Goal: Task Accomplishment & Management: Complete application form

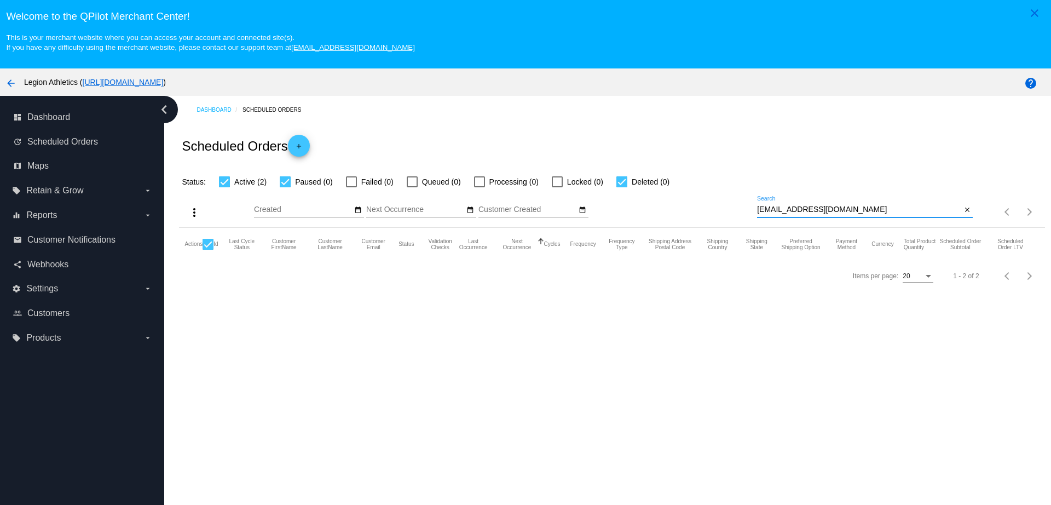
drag, startPoint x: 836, startPoint y: 209, endPoint x: 735, endPoint y: 209, distance: 100.7
click at [735, 209] on div "more_vert Sep Jan Feb Mar Apr 1" at bounding box center [612, 207] width 866 height 39
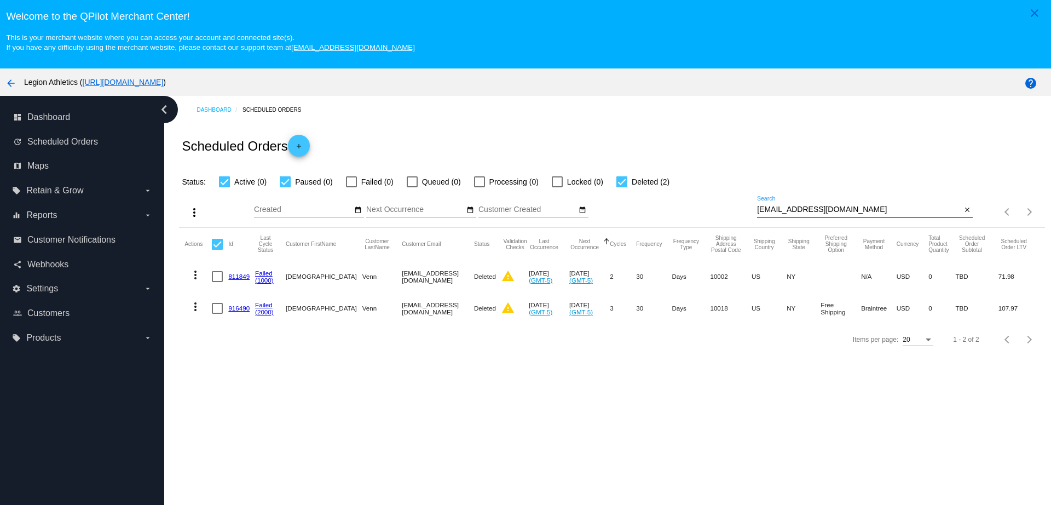
type input "xcristosx@yahoo.com"
drag, startPoint x: 454, startPoint y: 276, endPoint x: 430, endPoint y: 281, distance: 24.6
click at [430, 281] on mat-row "more_vert 811849 Failed (1000) Christian Venn Xcristosx@yahoo.com Deleted warni…" at bounding box center [612, 277] width 855 height 32
drag, startPoint x: 465, startPoint y: 316, endPoint x: 442, endPoint y: 316, distance: 23.0
click at [474, 316] on mat-cell "Deleted" at bounding box center [487, 308] width 27 height 32
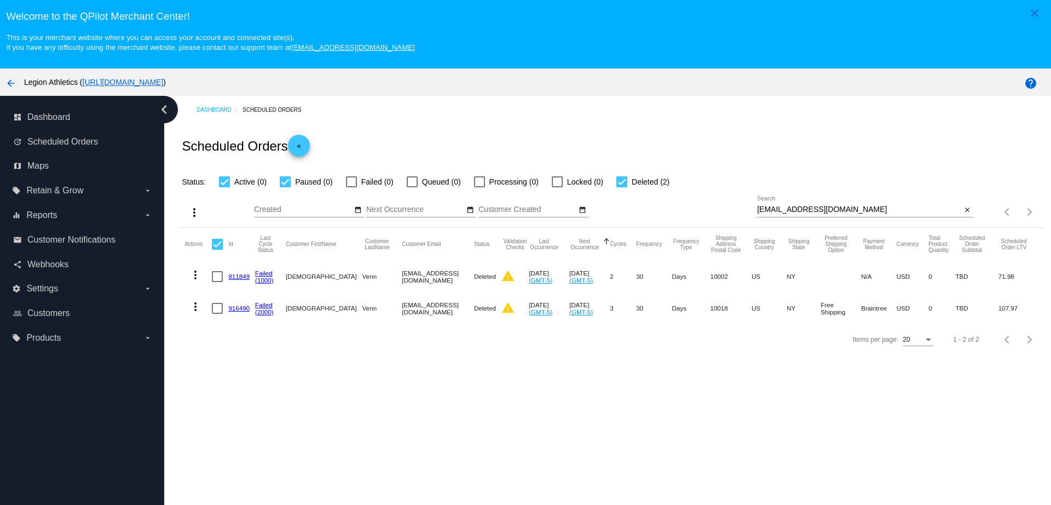
click at [451, 355] on div "Items per page: 20 1 - 2 of 2" at bounding box center [612, 339] width 866 height 31
click at [240, 276] on link "811849" at bounding box center [238, 276] width 21 height 7
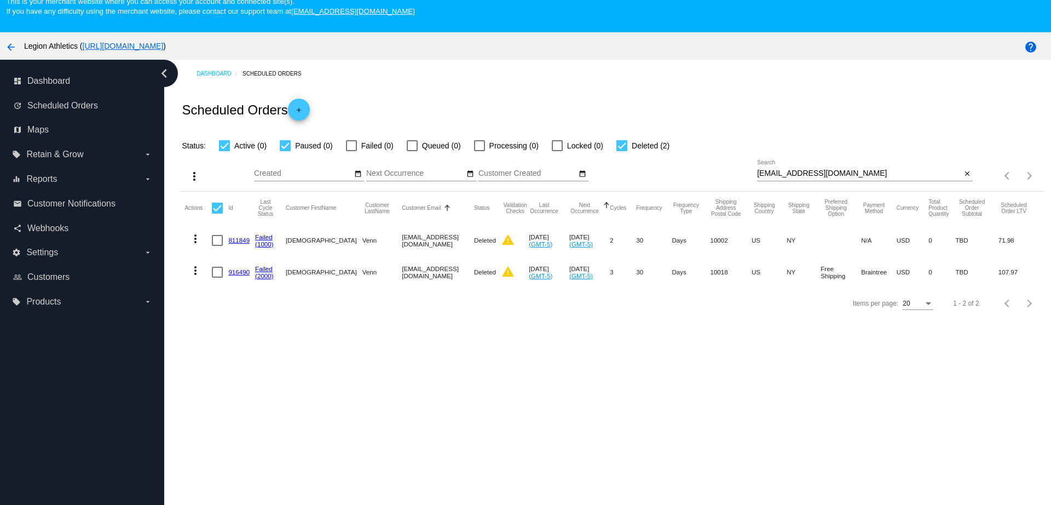
scroll to position [68, 0]
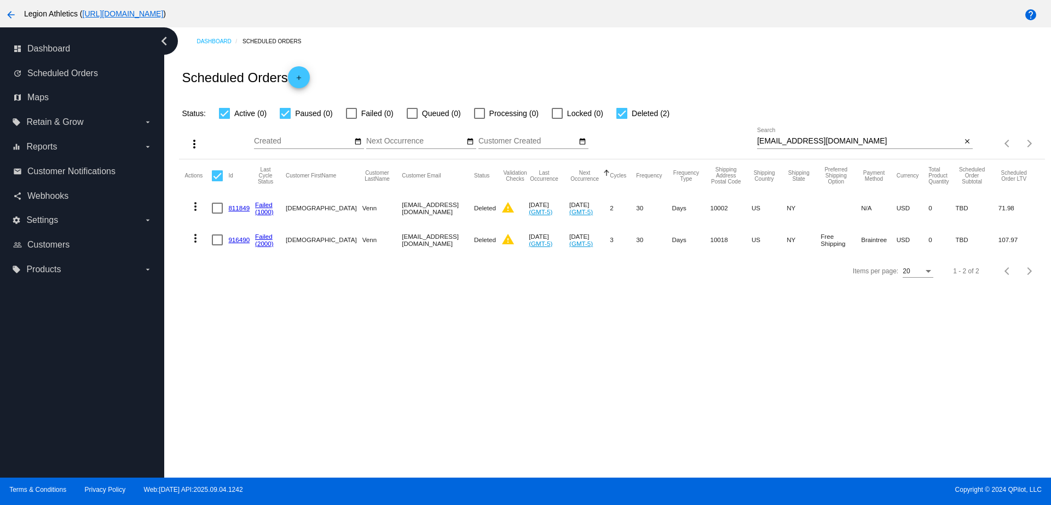
click at [244, 206] on link "811849" at bounding box center [238, 207] width 21 height 7
click at [235, 245] on mat-cell "916490" at bounding box center [241, 240] width 27 height 32
click at [235, 241] on link "916490" at bounding box center [238, 239] width 21 height 7
click at [305, 79] on mat-icon "add" at bounding box center [298, 80] width 13 height 13
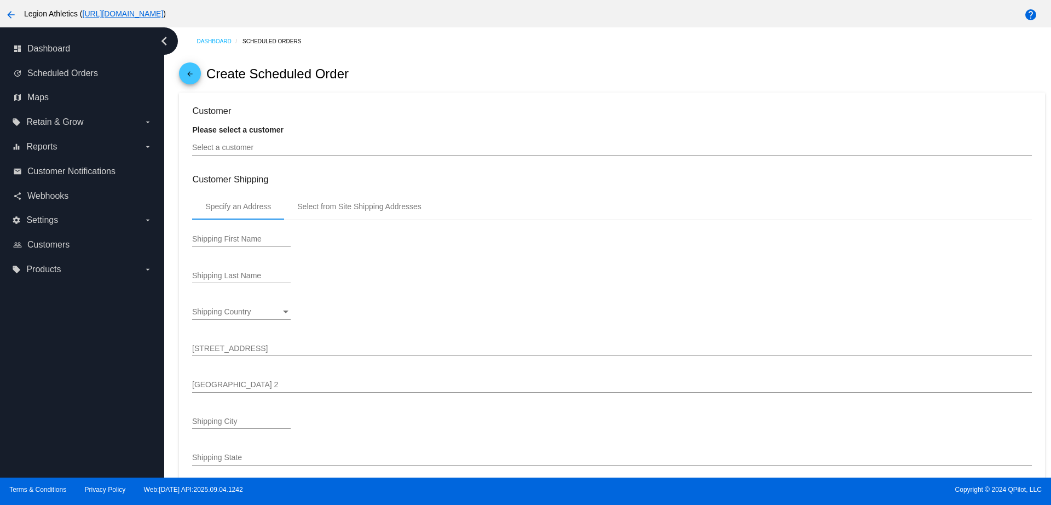
type input "10/10/2025"
click at [251, 208] on div "Specify an Address" at bounding box center [238, 206] width 66 height 9
click at [245, 151] on input "Select a customer" at bounding box center [611, 147] width 839 height 9
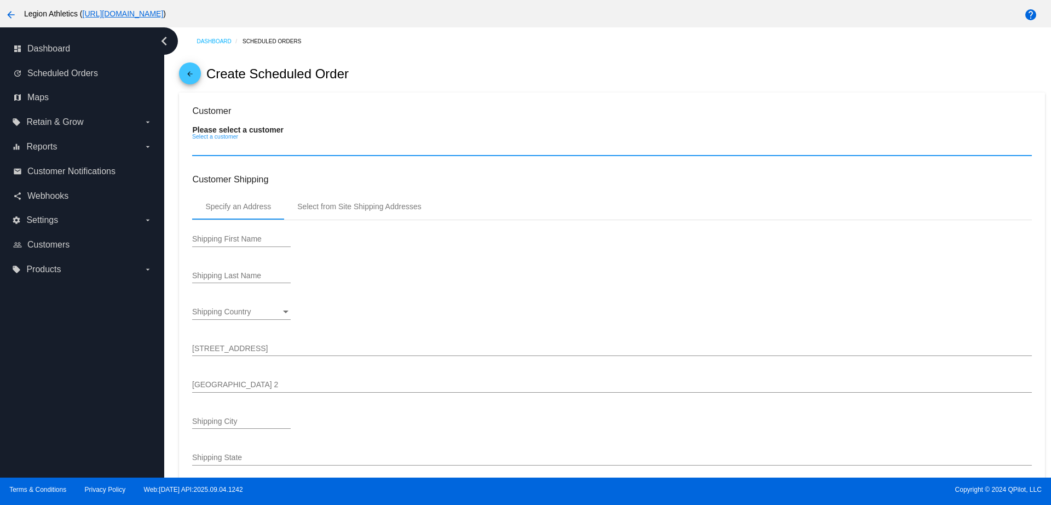
paste input "Xcristosx@yahoo.com"
click at [289, 150] on input "Xcristosx@yahoo.com" at bounding box center [611, 147] width 839 height 9
type input "Xcristosx@yahoo.com"
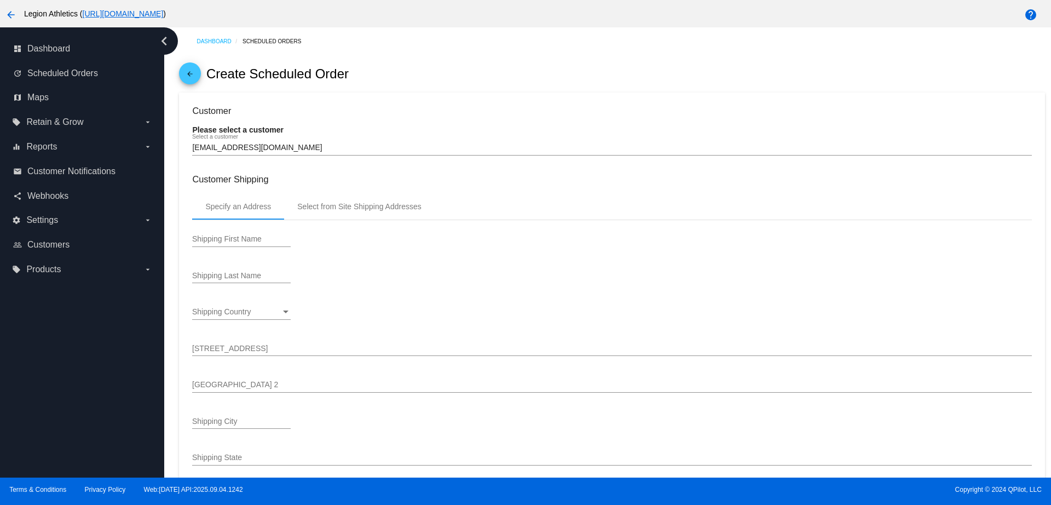
click at [301, 153] on div "Xcristosx@yahoo.com Select a customer" at bounding box center [611, 144] width 839 height 21
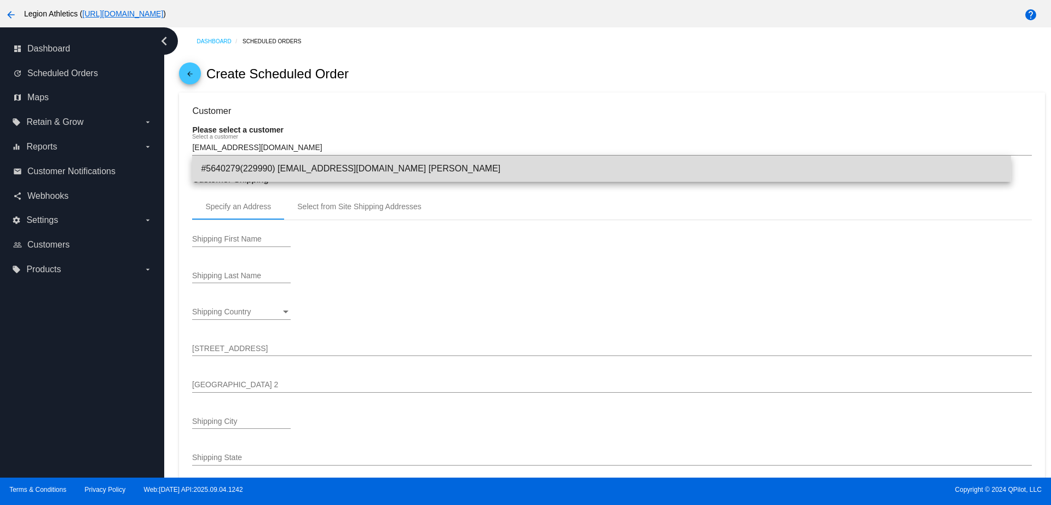
click at [307, 166] on span "#5640279(229990) Xcristosx@yahoo.com Christian Venn" at bounding box center [601, 168] width 801 height 26
type input "[DEMOGRAPHIC_DATA]"
type input "Venn"
type input "499 7th Ave"
type input "20th Floor - North Tower"
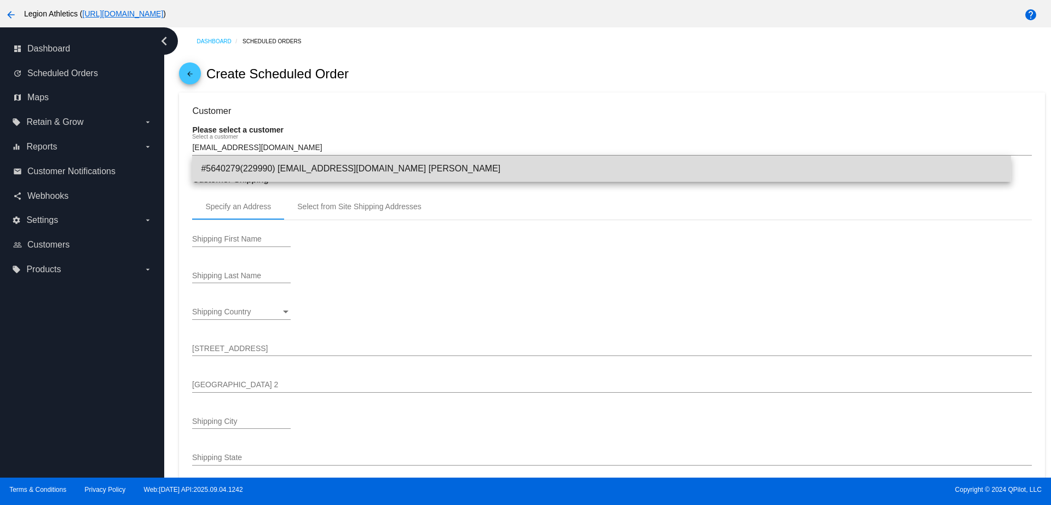
type input "New york"
type input "10018"
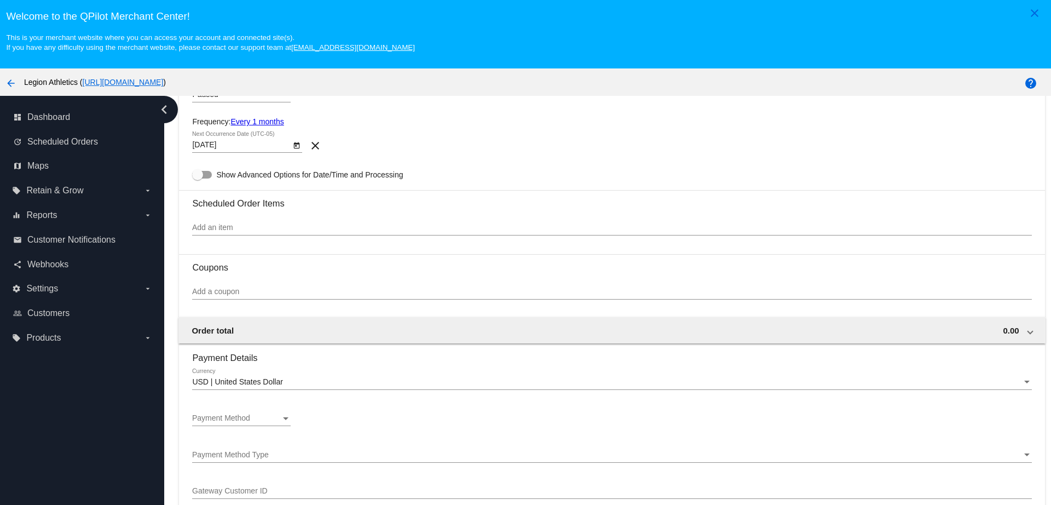
scroll to position [548, 0]
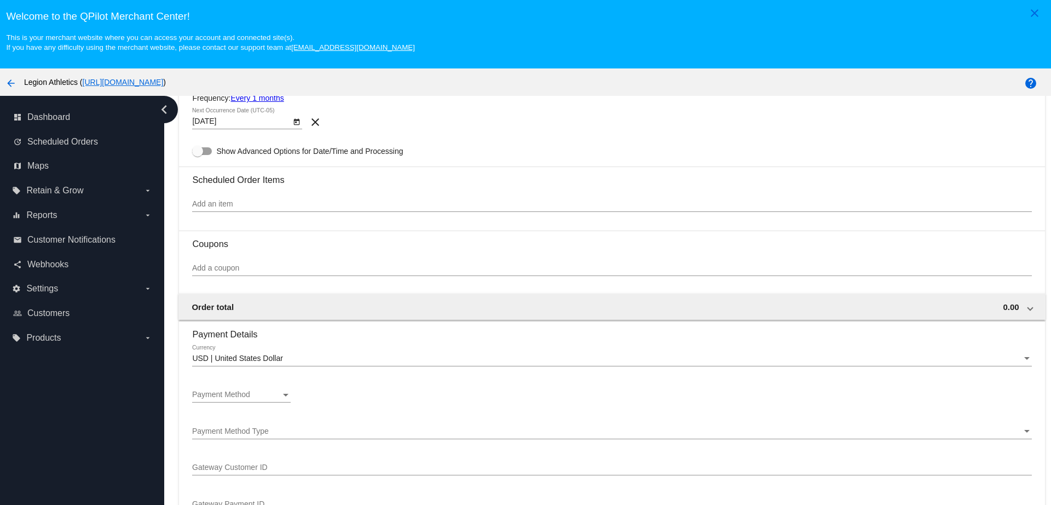
click at [288, 201] on input "Add an item" at bounding box center [611, 204] width 839 height 9
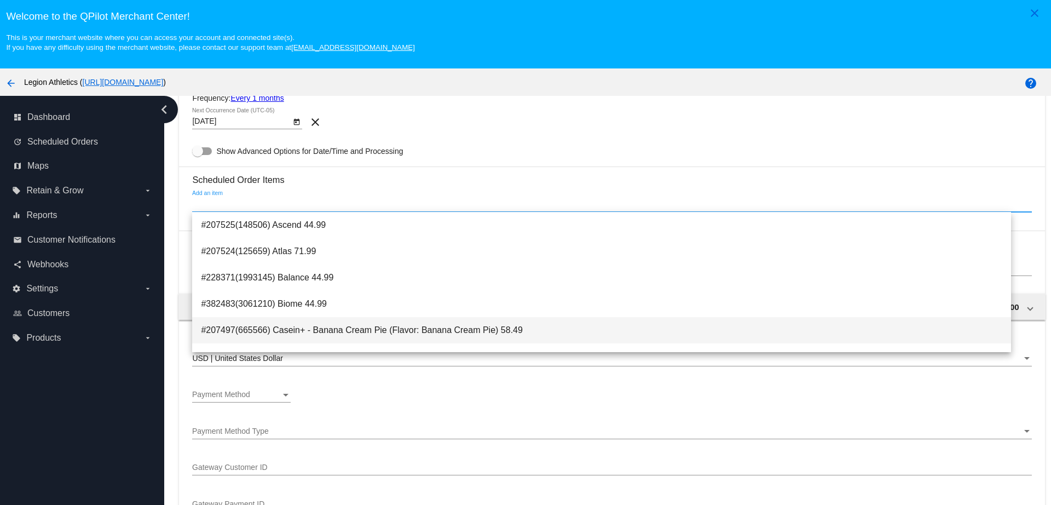
paste input "4201379"
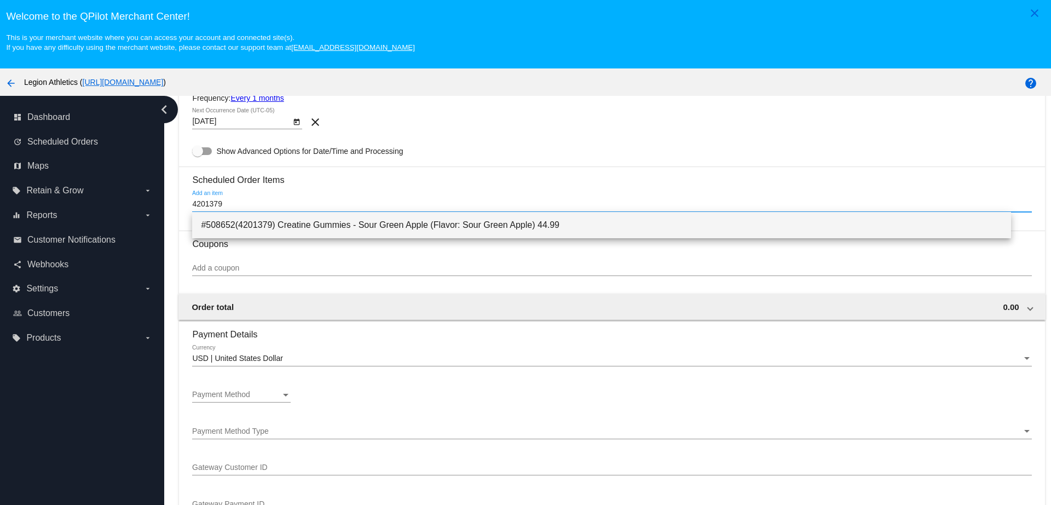
type input "4201379"
click at [292, 224] on span "#508652(4201379) Creatine Gummies - Sour Green Apple (Flavor: Sour Green Apple)…" at bounding box center [601, 225] width 801 height 26
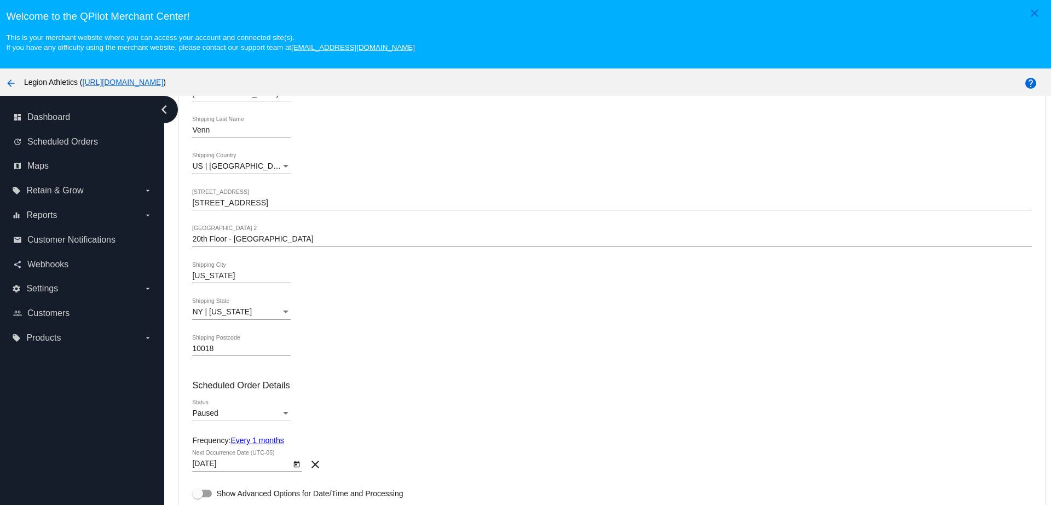
scroll to position [137, 0]
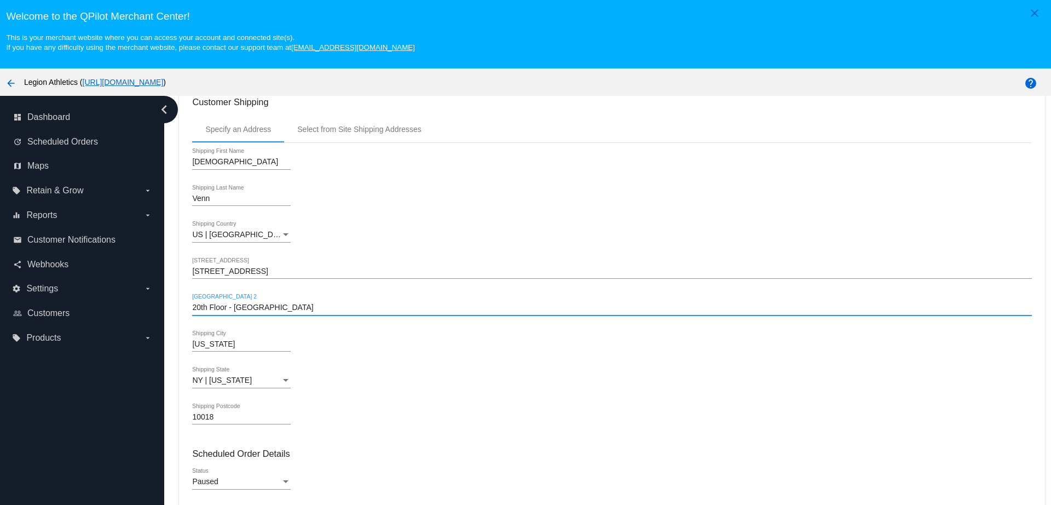
drag, startPoint x: 281, startPoint y: 311, endPoint x: 170, endPoint y: 300, distance: 112.2
click at [170, 300] on div "Dashboard Scheduled Orders arrow_back Create Scheduled Order Customer 5640279(2…" at bounding box center [607, 321] width 887 height 450
click at [322, 306] on input "20th Floor - North Tower" at bounding box center [611, 307] width 839 height 9
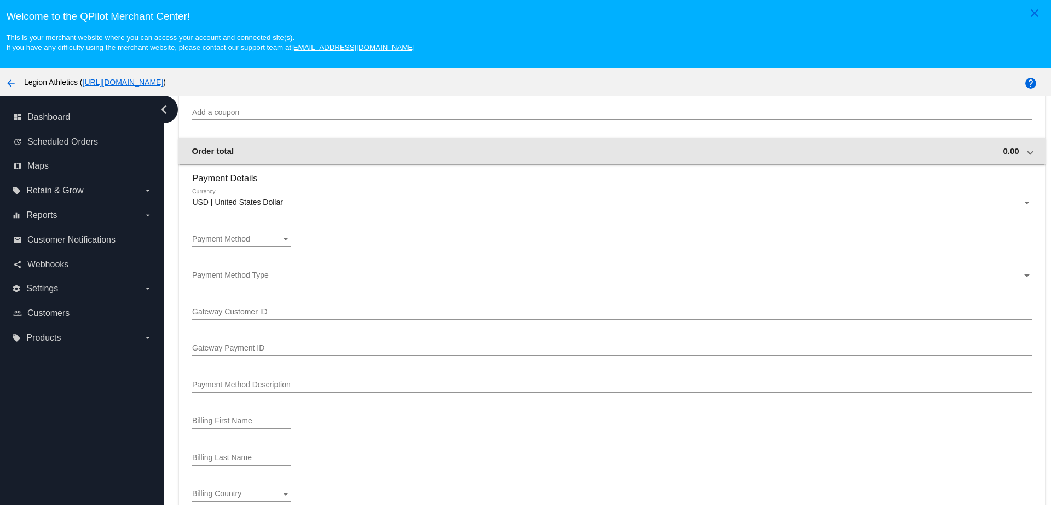
scroll to position [753, 0]
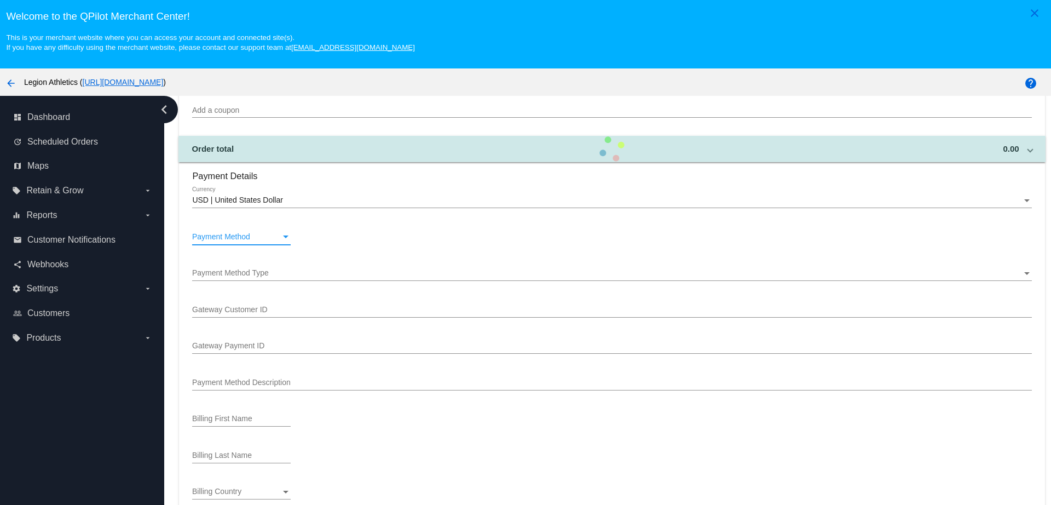
click at [271, 235] on div "Payment Method" at bounding box center [236, 237] width 89 height 9
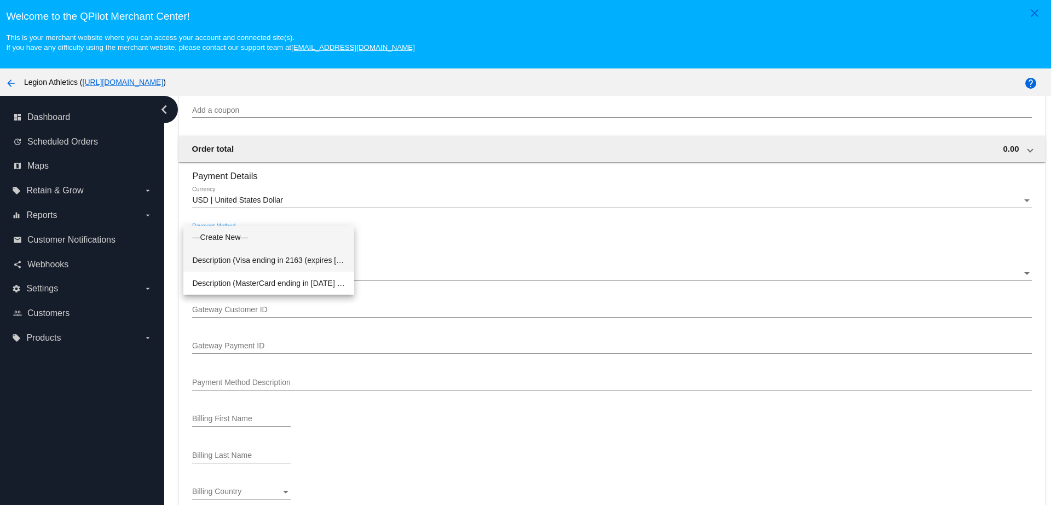
click at [284, 260] on span "Description (Visa ending in 2163 (expires 08/30)) GatewayCustomerId (1111741716…" at bounding box center [268, 260] width 153 height 23
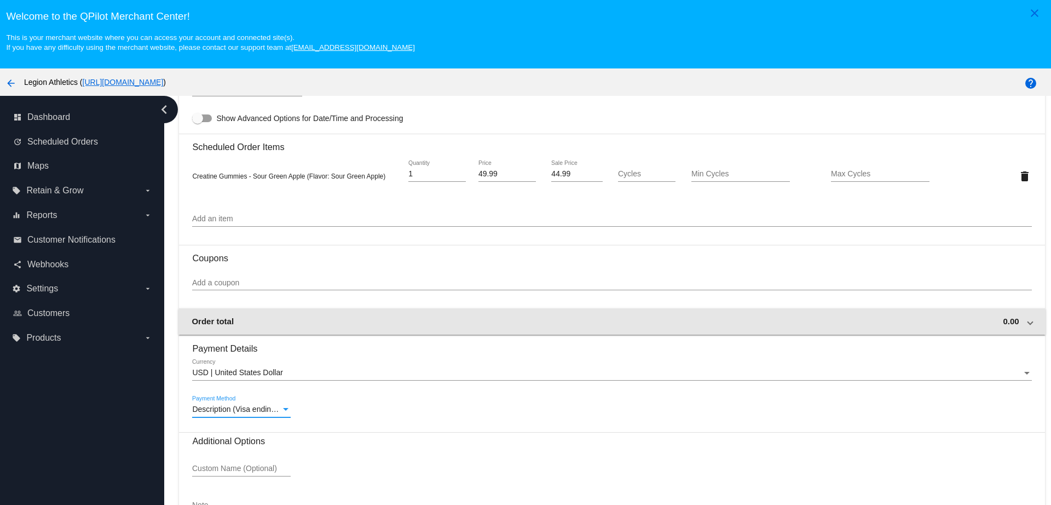
scroll to position [602, 0]
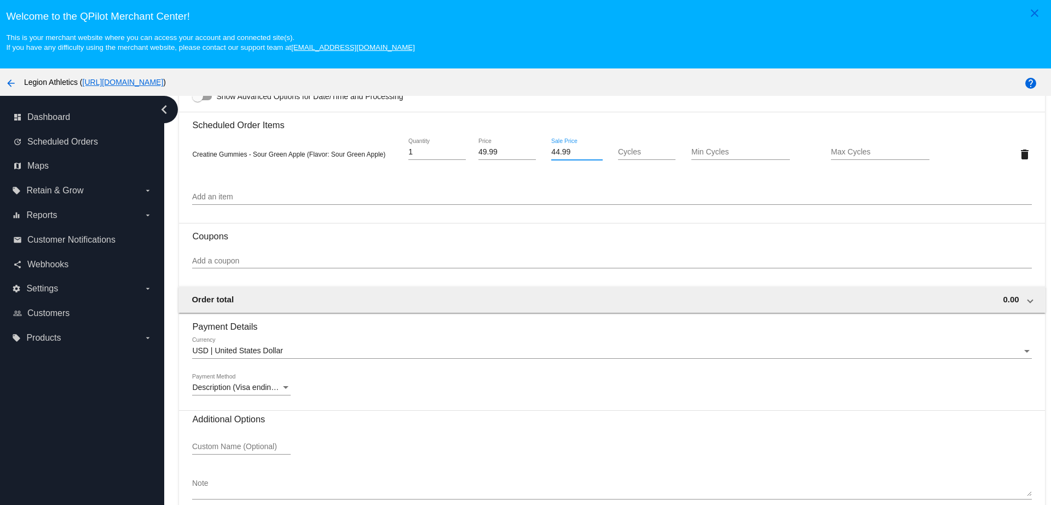
drag, startPoint x: 561, startPoint y: 149, endPoint x: 529, endPoint y: 151, distance: 31.8
click at [529, 151] on div "Creatine Gummies - Sour Green Apple (Flavor: Sour Green Apple) 1 Quantity 49.99…" at bounding box center [611, 154] width 839 height 31
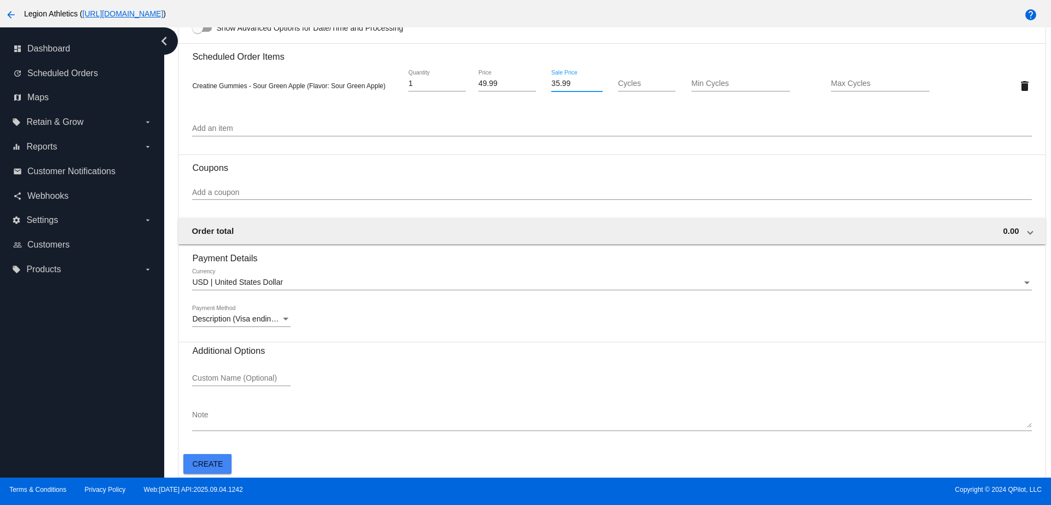
type input "35.99"
click at [216, 465] on span "Create" at bounding box center [208, 463] width 31 height 9
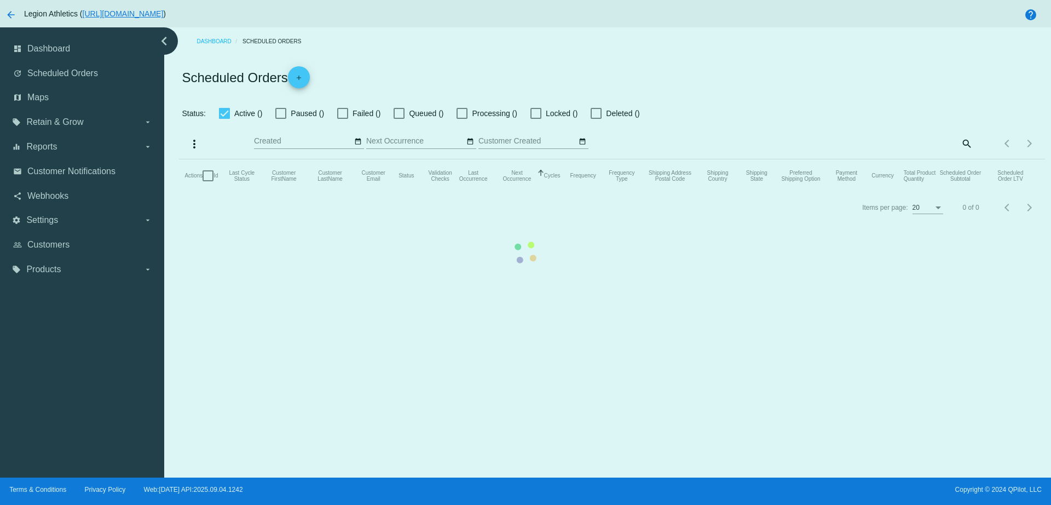
checkbox input "true"
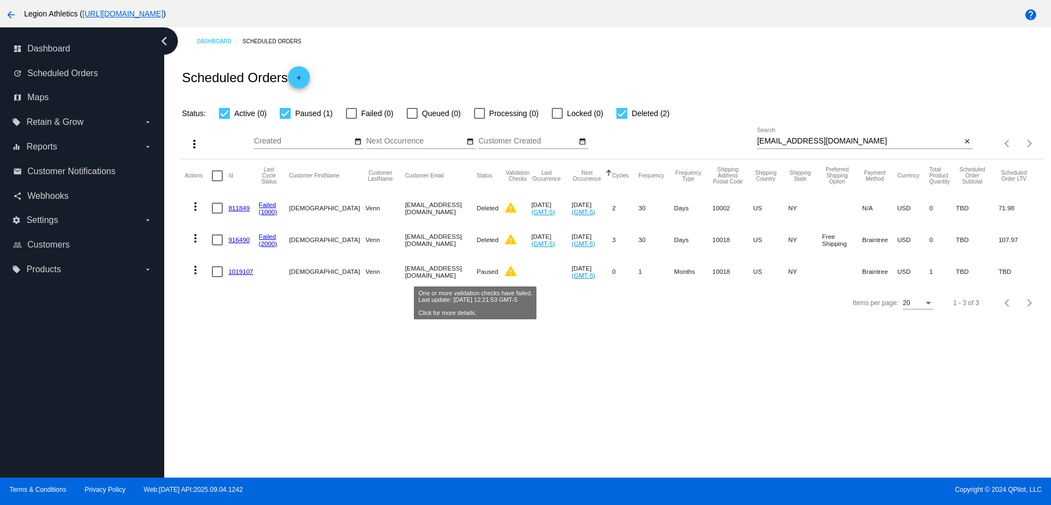
click at [504, 273] on mat-icon "warning" at bounding box center [510, 270] width 13 height 13
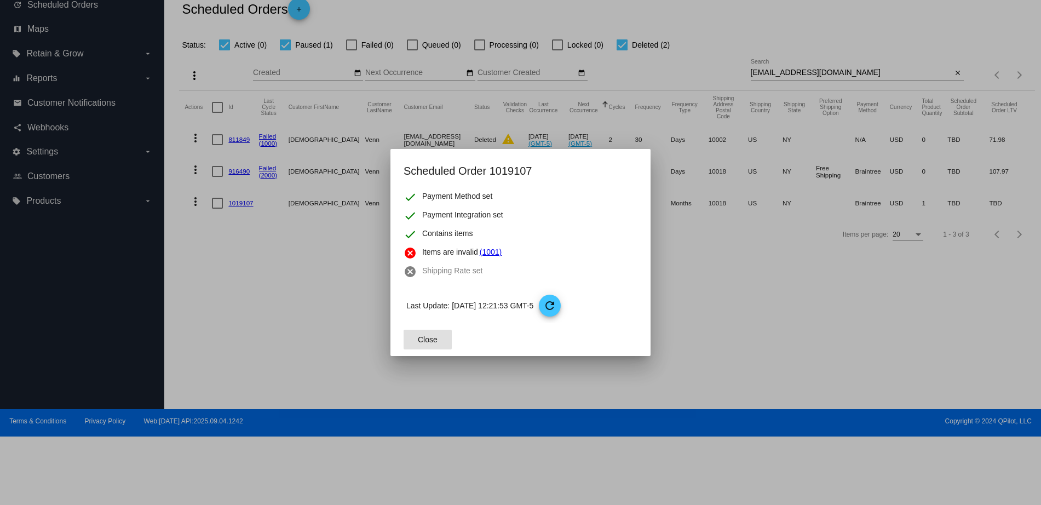
click at [443, 336] on button "Close" at bounding box center [428, 340] width 48 height 20
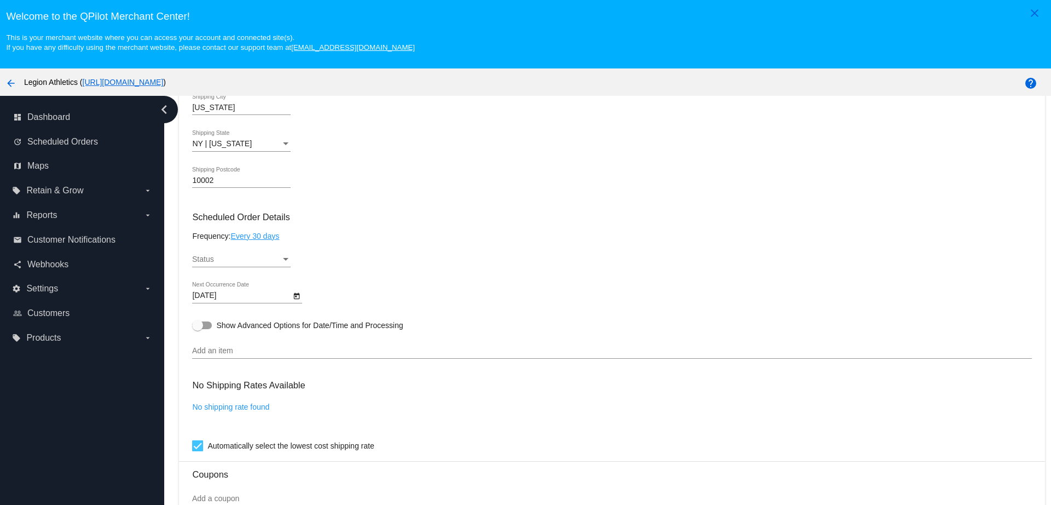
scroll to position [548, 0]
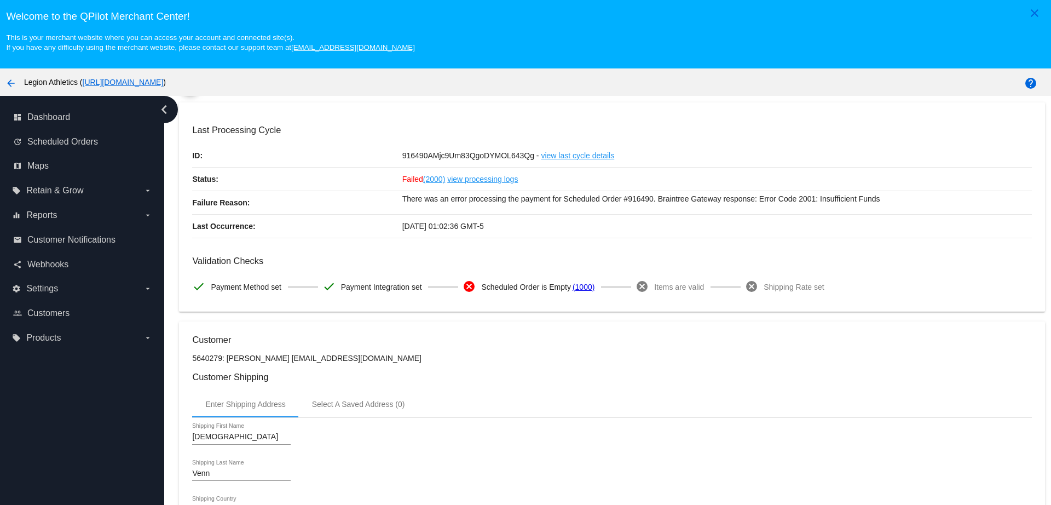
scroll to position [137, 0]
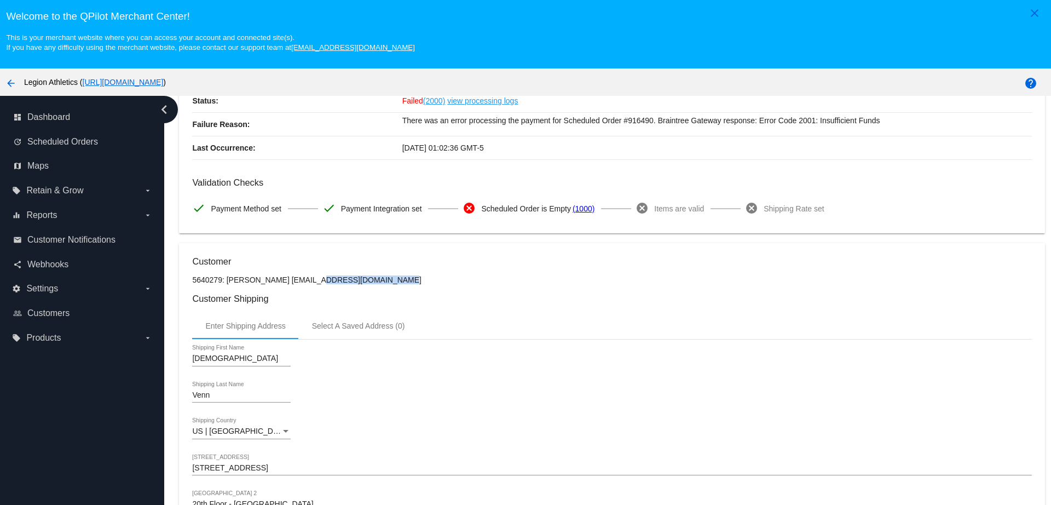
drag, startPoint x: 366, startPoint y: 284, endPoint x: 280, endPoint y: 283, distance: 86.0
click at [280, 283] on p "5640279: Christian Venn Xcristosx@yahoo.com" at bounding box center [611, 279] width 839 height 9
copy p "Xcristosx@yahoo.com"
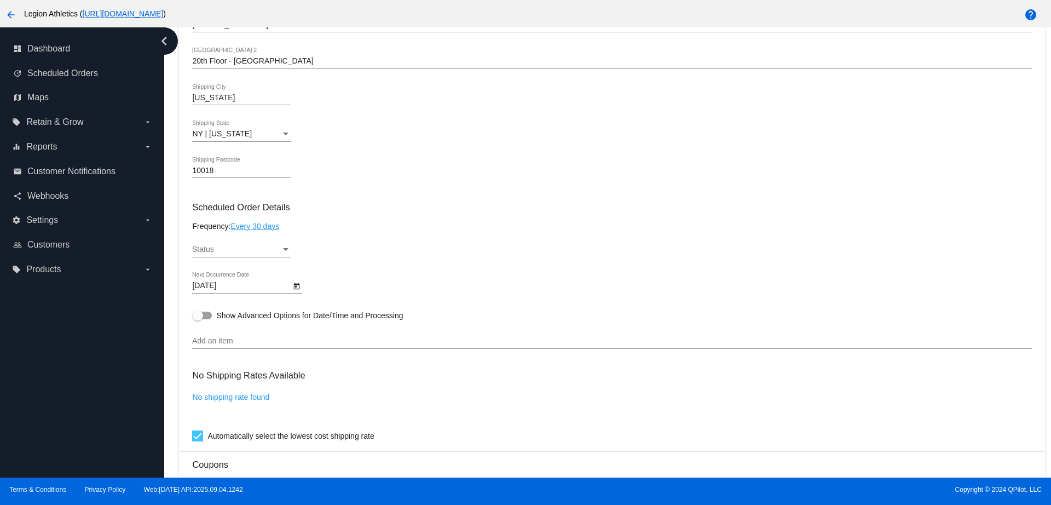
scroll to position [580, 0]
